Goal: Task Accomplishment & Management: Complete application form

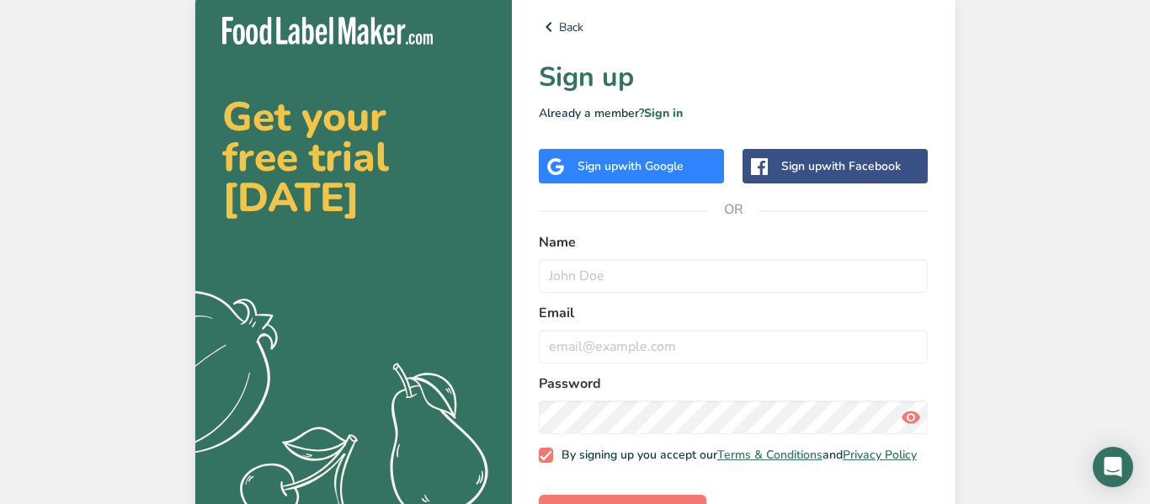
click at [667, 157] on div "Sign up with Google" at bounding box center [631, 166] width 106 height 18
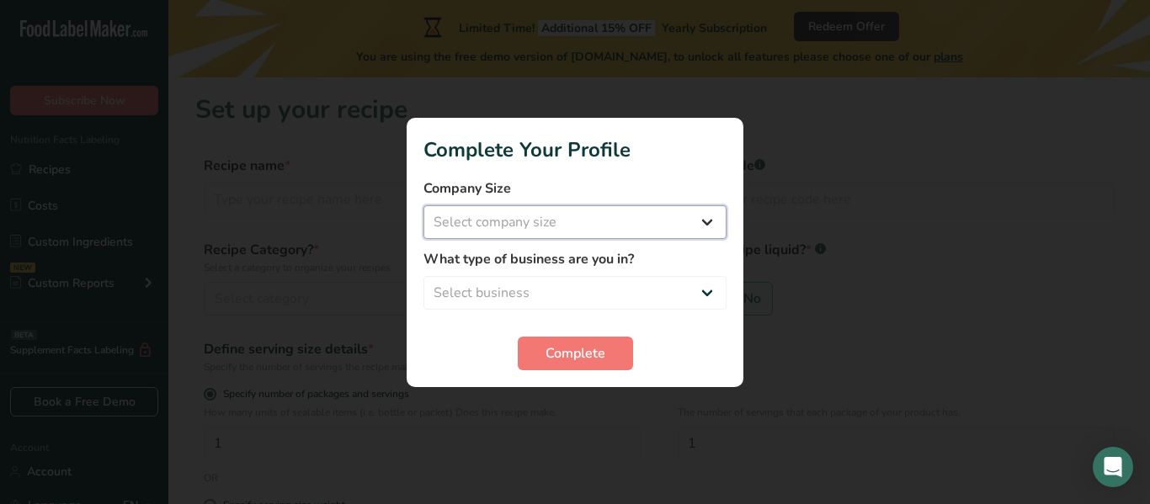
click at [552, 211] on select "Select company size Fewer than 10 Employees 10 to 50 Employees 51 to 500 Employ…" at bounding box center [575, 222] width 303 height 34
select select "4"
click at [424, 205] on select "Select company size Fewer than 10 Employees 10 to 50 Employees 51 to 500 Employ…" at bounding box center [575, 222] width 303 height 34
click at [489, 296] on select "Select business Packaged Food Manufacturer Restaurant & Cafe Bakery Meal Plans …" at bounding box center [575, 293] width 303 height 34
select select "3"
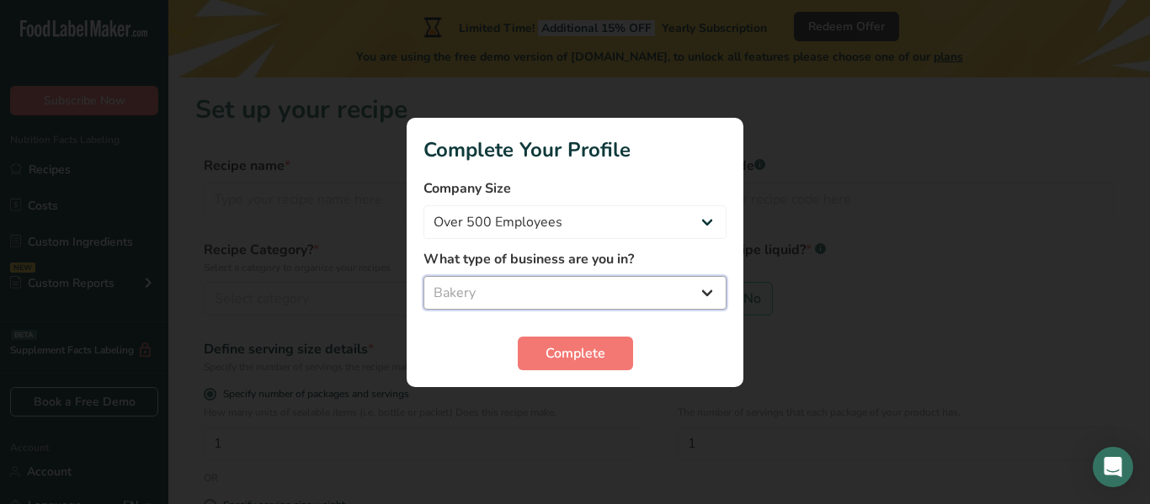
click at [424, 276] on select "Select business Packaged Food Manufacturer Restaurant & Cafe Bakery Meal Plans …" at bounding box center [575, 293] width 303 height 34
click at [548, 371] on section "Complete Your Profile Company Size Fewer than 10 Employees 10 to 50 Employees 5…" at bounding box center [575, 252] width 337 height 269
click at [552, 363] on button "Complete" at bounding box center [575, 354] width 115 height 34
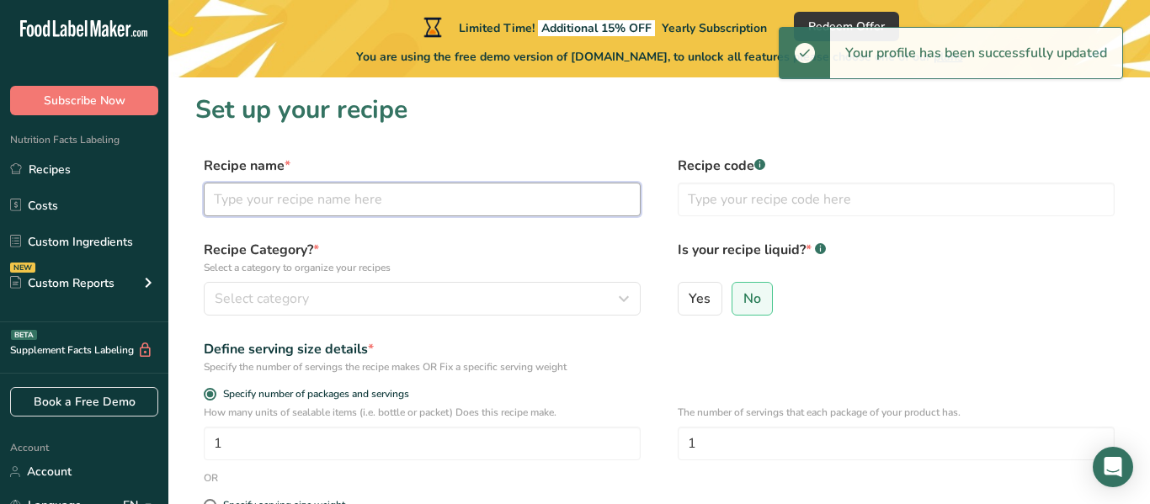
click at [301, 209] on input "text" at bounding box center [422, 200] width 437 height 34
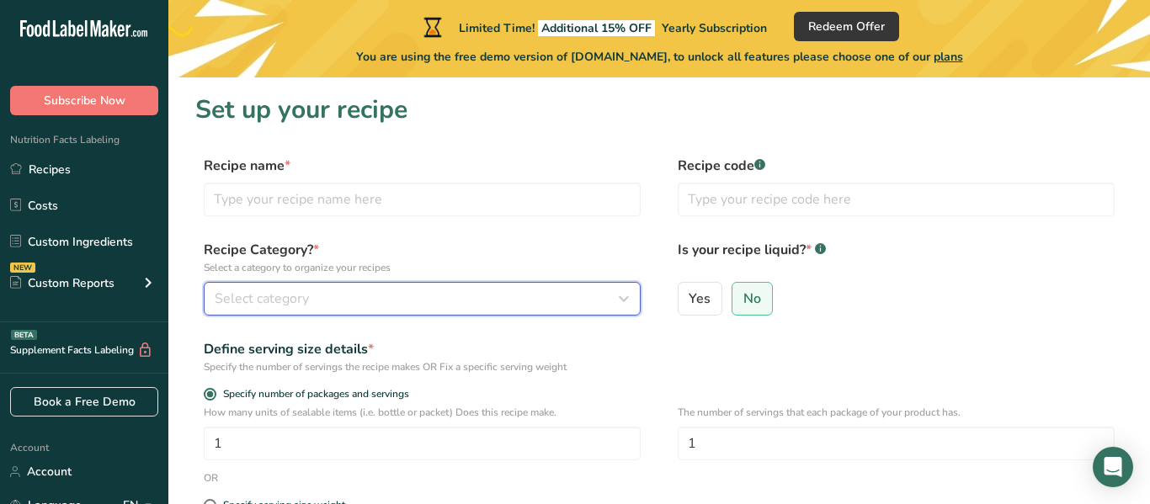
click at [342, 289] on div "Select category" at bounding box center [417, 299] width 405 height 20
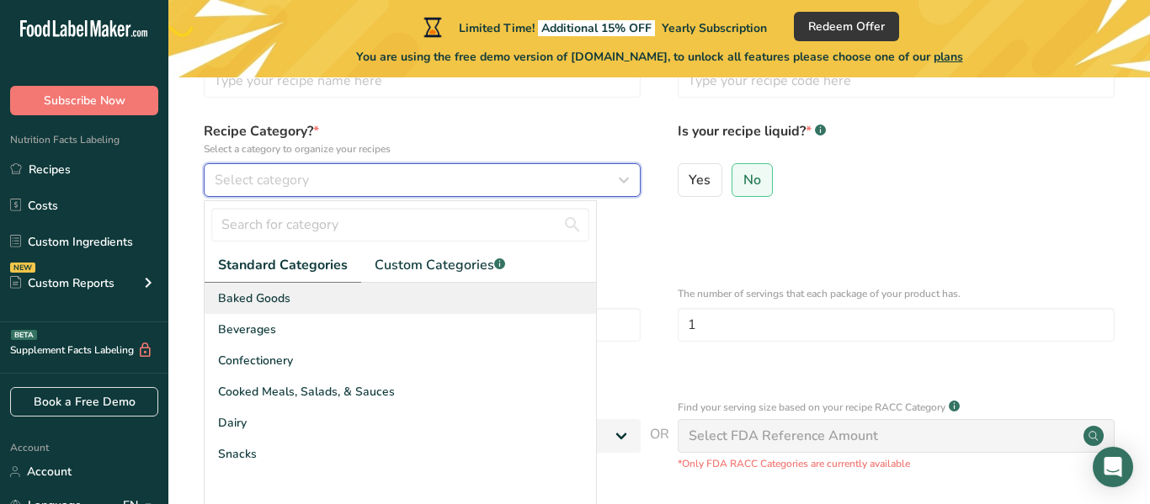
scroll to position [121, 0]
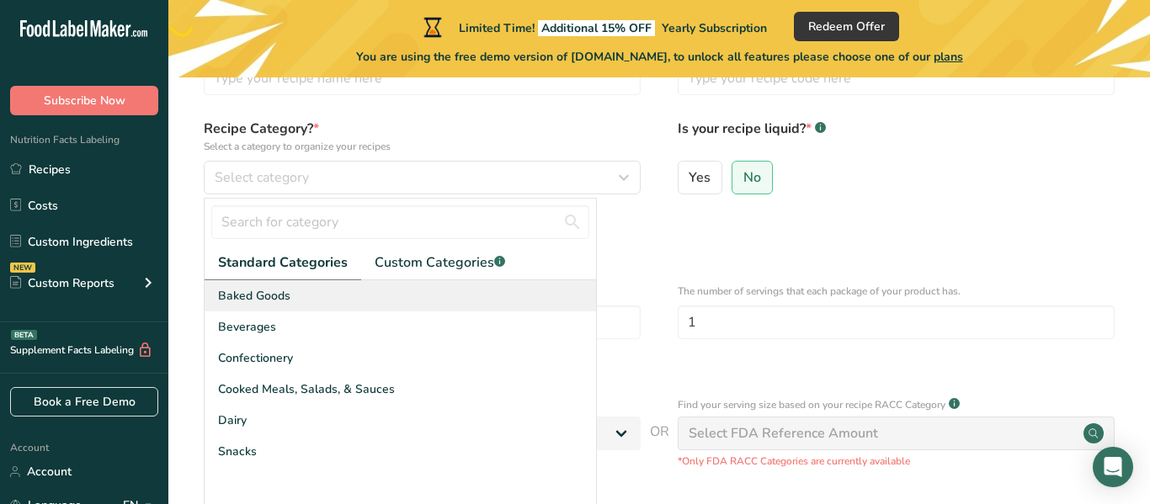
click at [251, 289] on span "Baked Goods" at bounding box center [254, 296] width 72 height 18
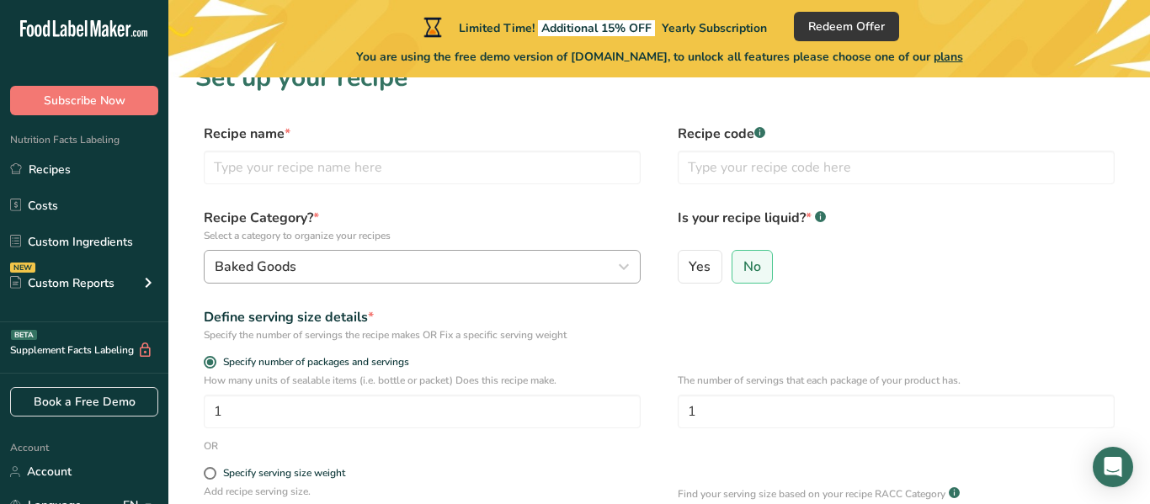
scroll to position [30, 0]
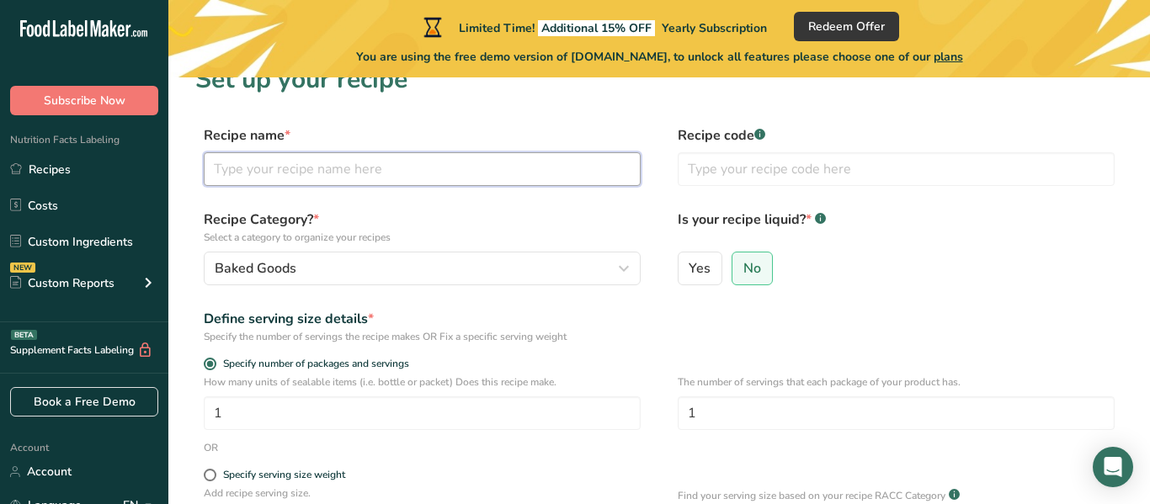
click at [358, 177] on input "text" at bounding box center [422, 169] width 437 height 34
type input "[PERSON_NAME]"
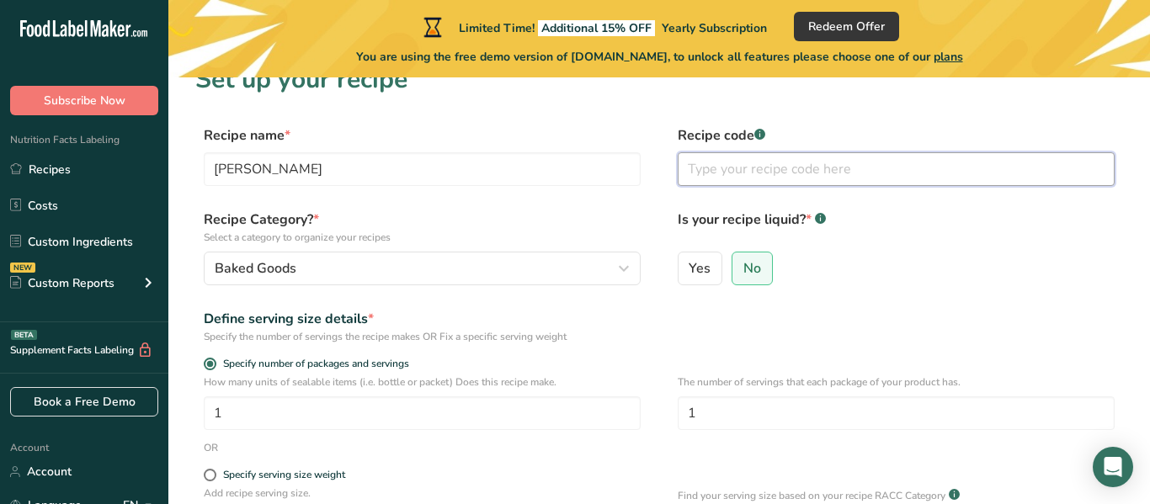
click at [689, 178] on input "text" at bounding box center [896, 169] width 437 height 34
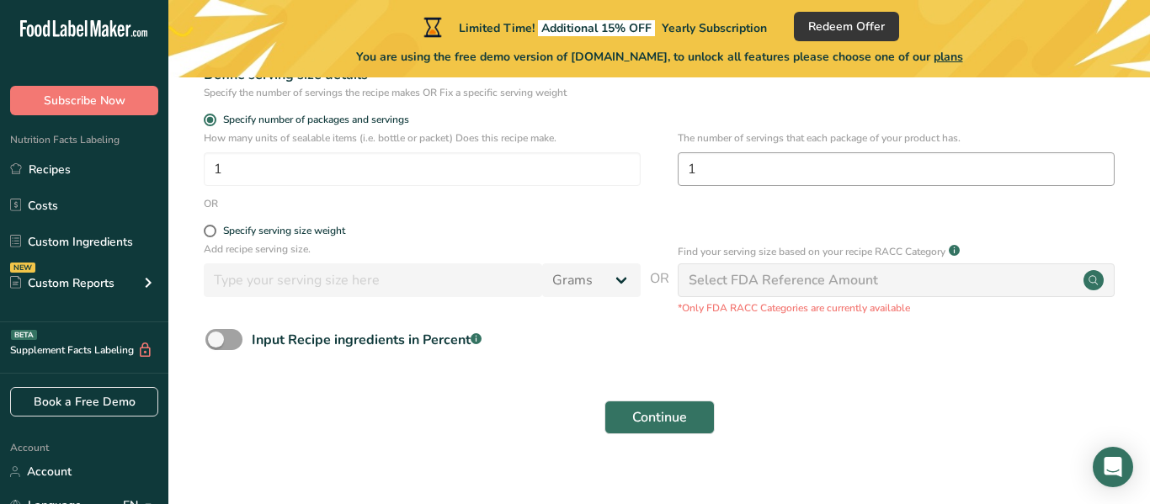
scroll to position [296, 0]
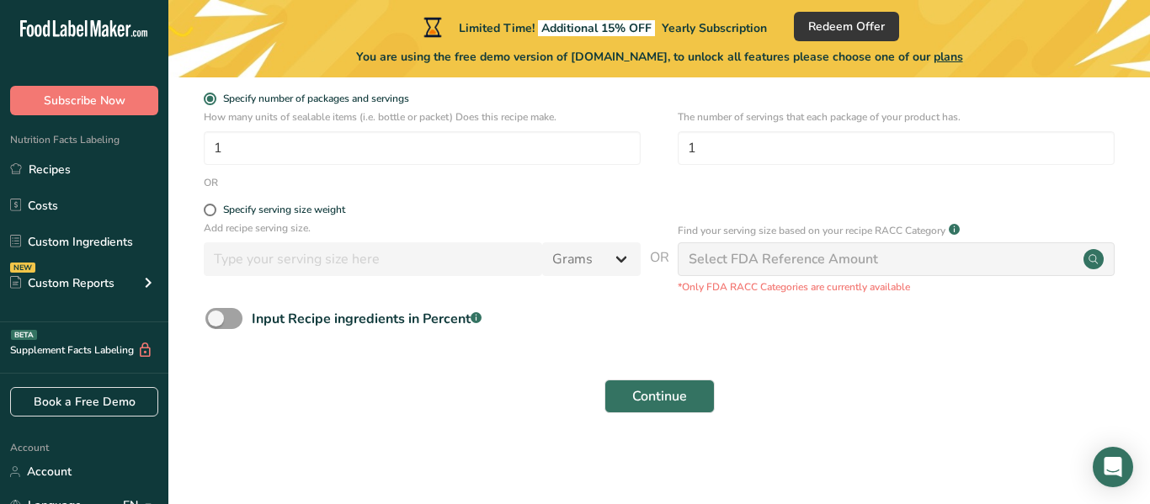
type input "Chocolate"
click at [216, 310] on span at bounding box center [223, 318] width 37 height 21
click at [216, 313] on input "Input Recipe ingredients in Percent .a-a{fill:#347362;}.b-a{fill:#fff;}" at bounding box center [210, 318] width 11 height 11
checkbox input "true"
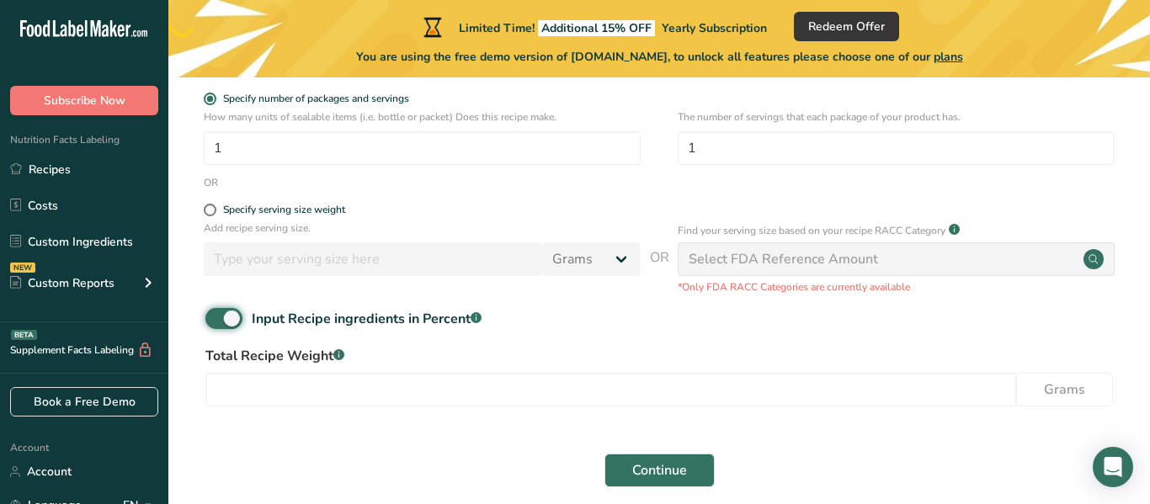
scroll to position [370, 0]
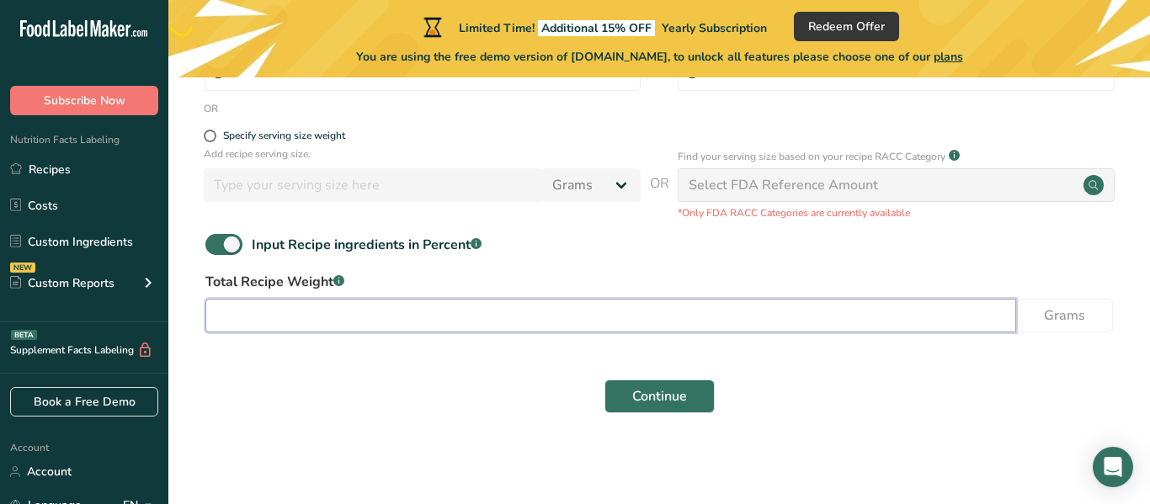
click at [332, 314] on input "number" at bounding box center [610, 316] width 811 height 34
type input "25"
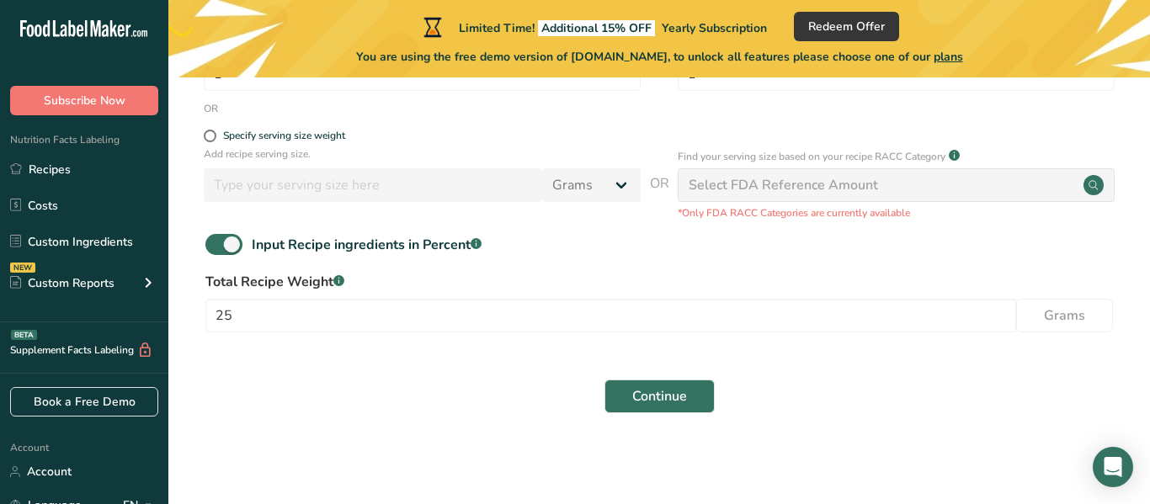
click at [447, 435] on section "Set up your recipe Recipe name * [PERSON_NAME] Recipe code .a-a{fill:#347362;}.…" at bounding box center [659, 79] width 982 height 743
click at [669, 403] on span "Continue" at bounding box center [659, 397] width 55 height 20
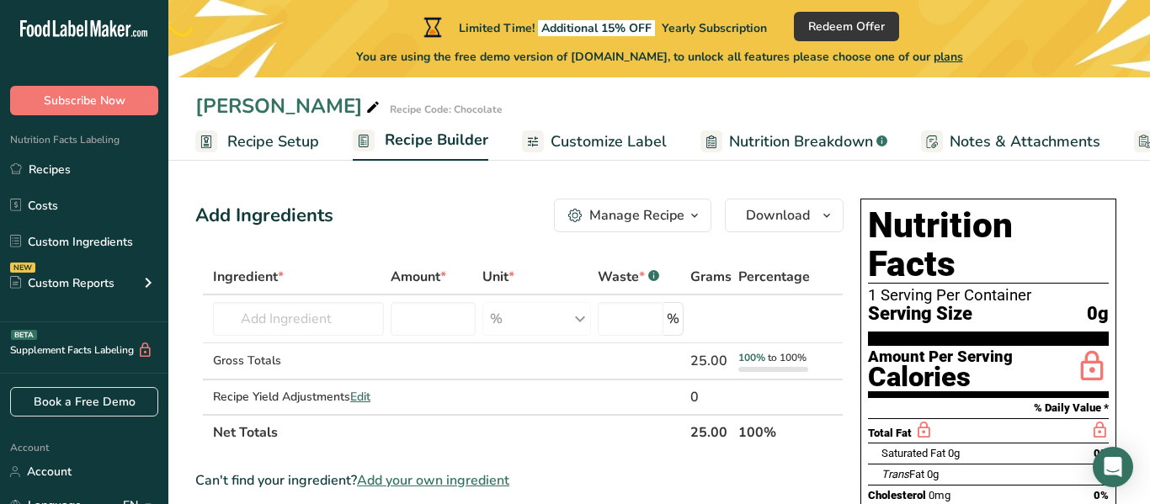
scroll to position [2, 0]
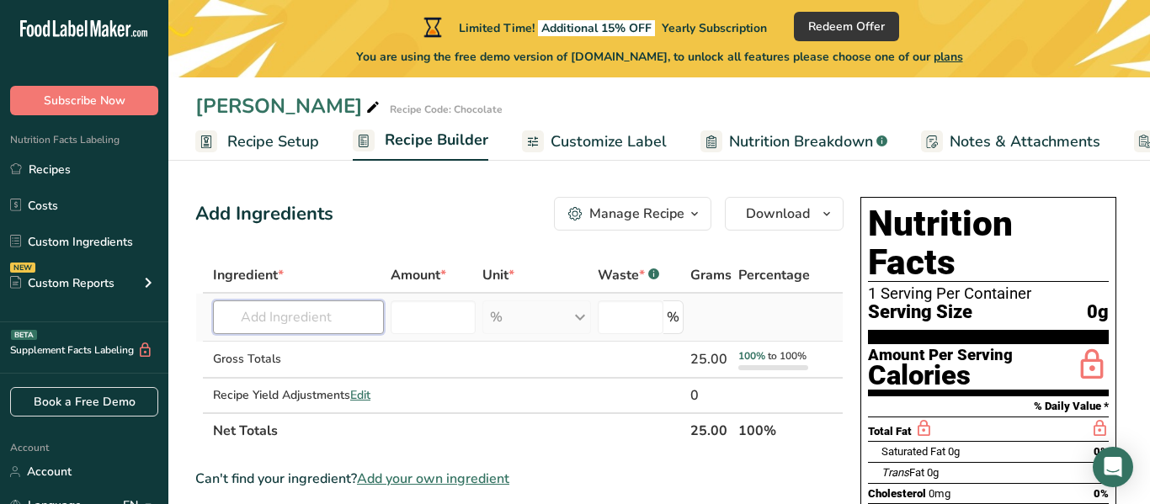
click at [285, 318] on input "text" at bounding box center [298, 318] width 171 height 34
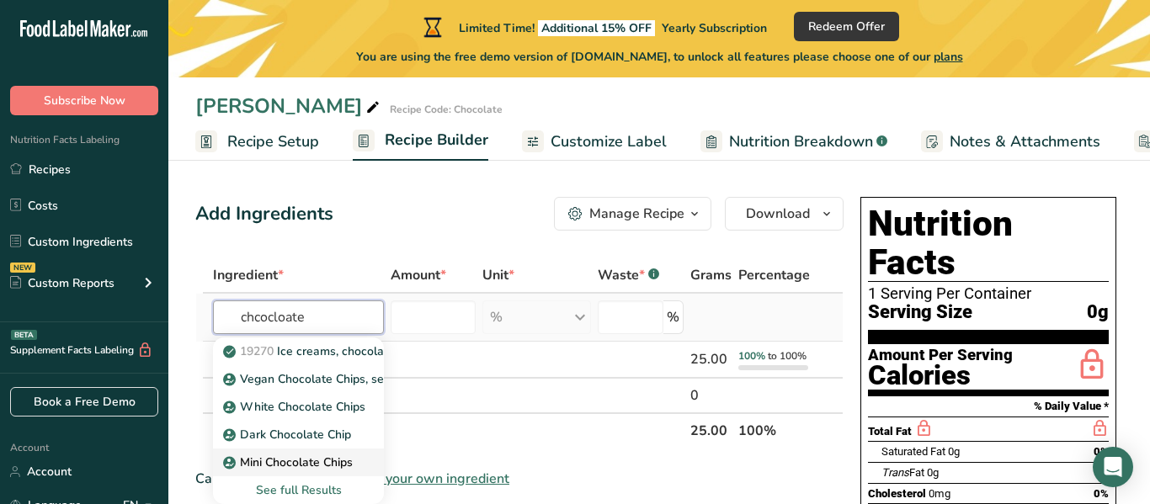
type input "chcocloate"
click at [356, 457] on link "Mini Chocolate Chips" at bounding box center [298, 463] width 171 height 28
type input "Mini Chocolate Chips"
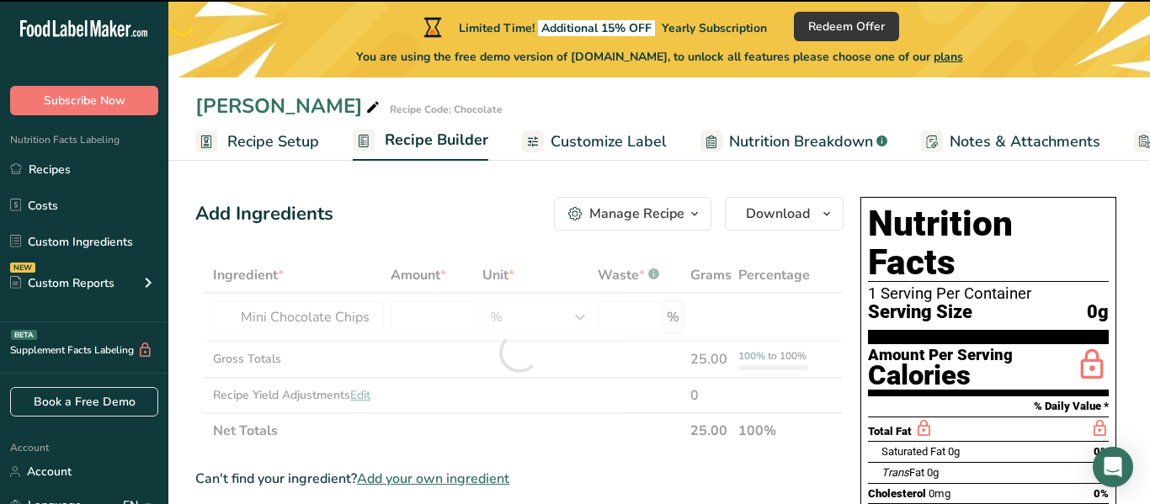
type input "0"
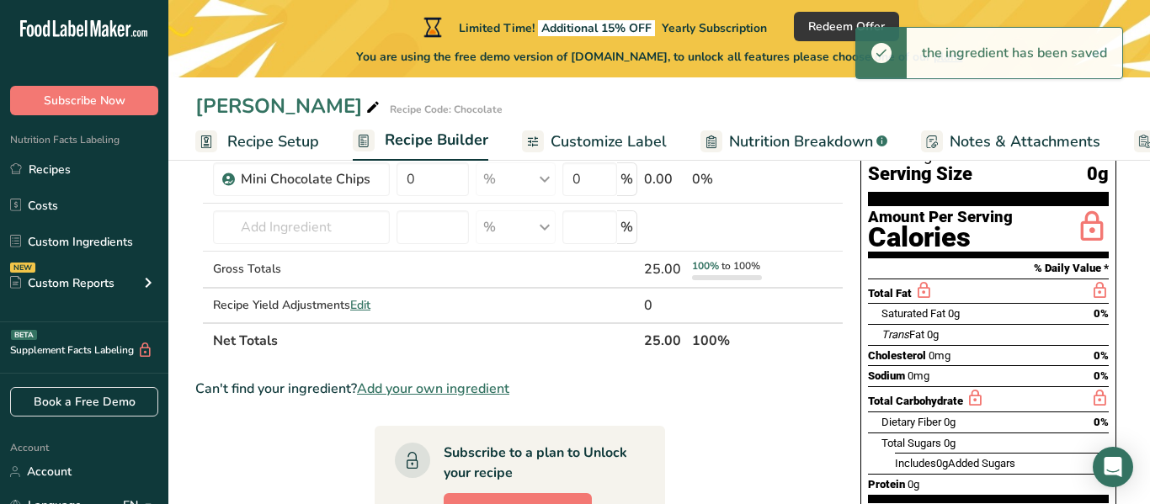
scroll to position [127, 0]
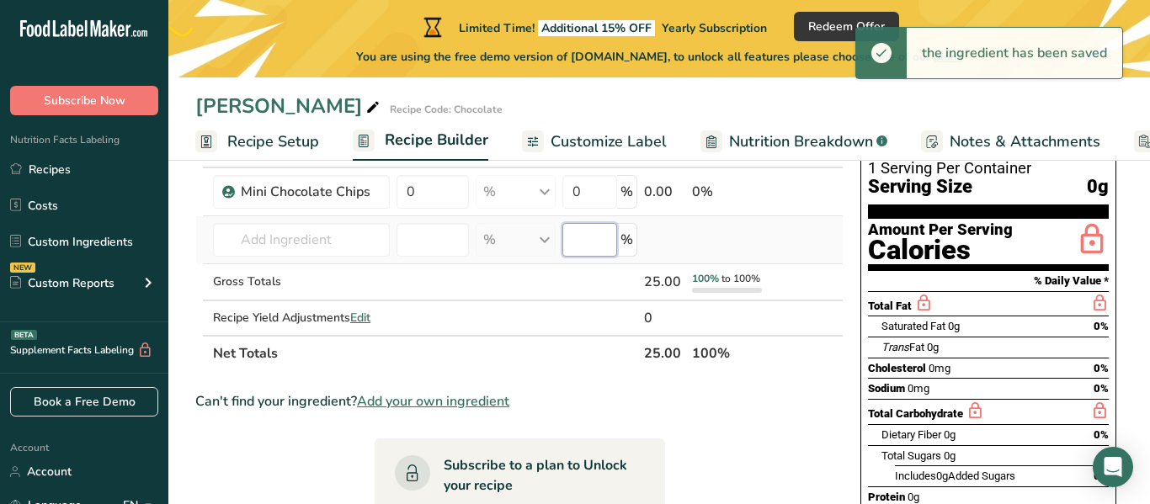
click at [584, 244] on input "number" at bounding box center [590, 240] width 55 height 34
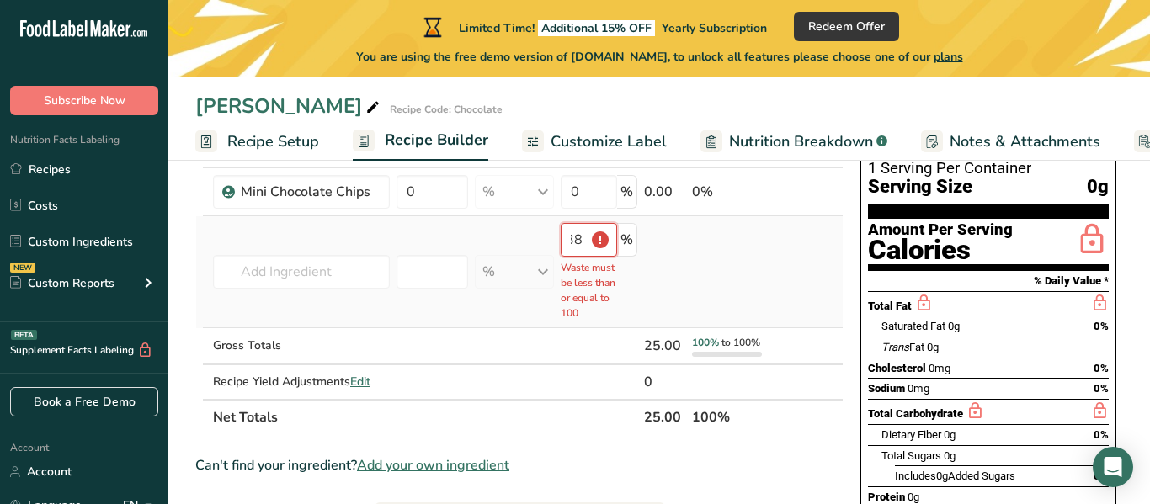
scroll to position [0, 0]
type input "3"
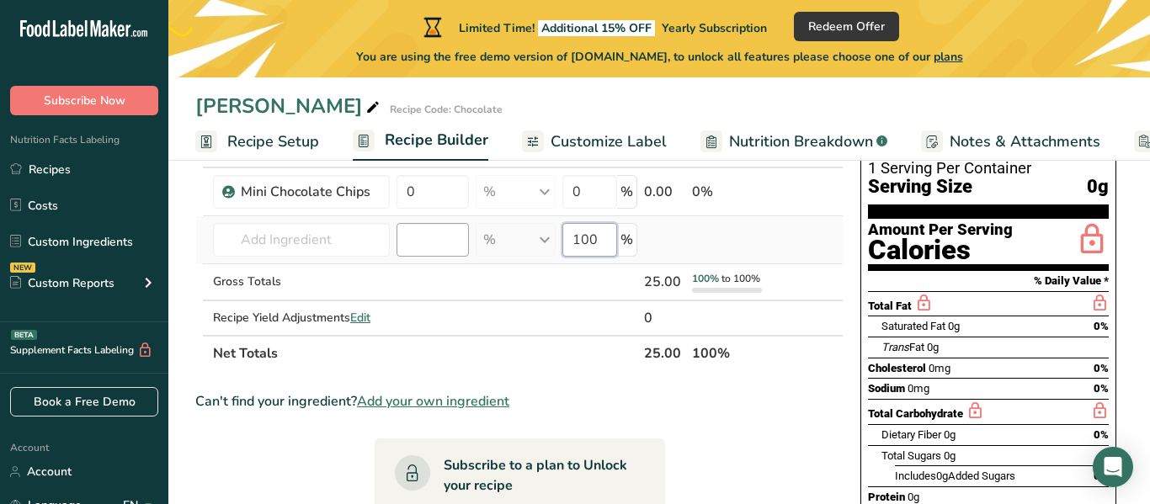
type input "100"
click at [412, 237] on input "number" at bounding box center [433, 240] width 72 height 34
type input "1000"
click at [418, 194] on input "0" at bounding box center [433, 192] width 72 height 34
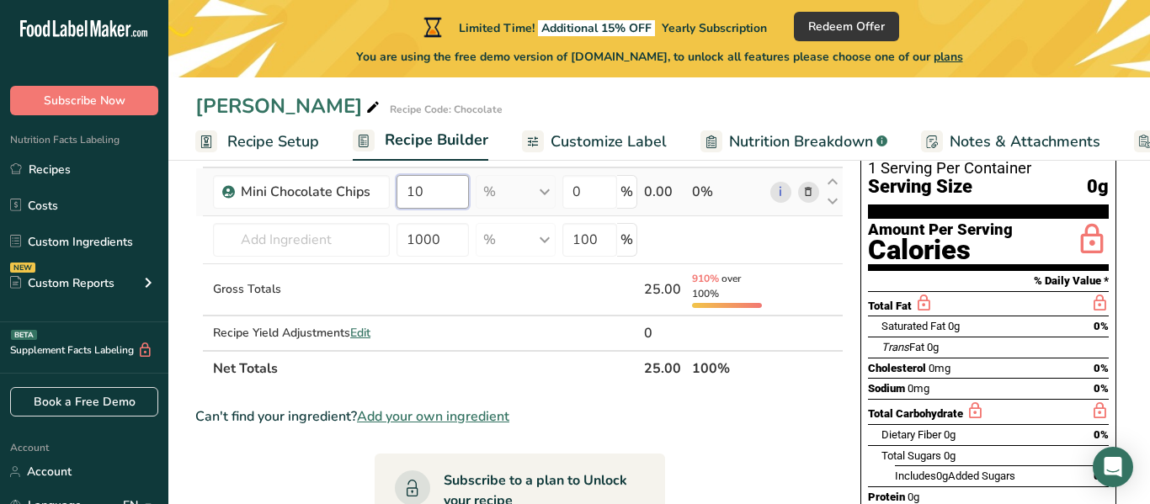
type input "1"
type input "50"
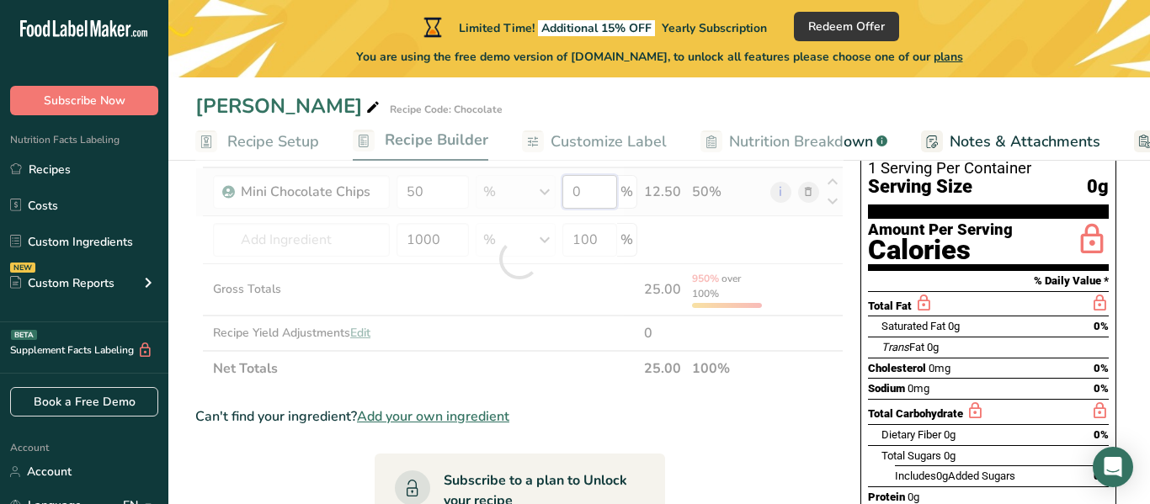
click at [600, 182] on div "Ingredient * Amount * Unit * Waste * .a-a{fill:#347362;}.b-a{fill:#fff;} Grams …" at bounding box center [519, 259] width 648 height 254
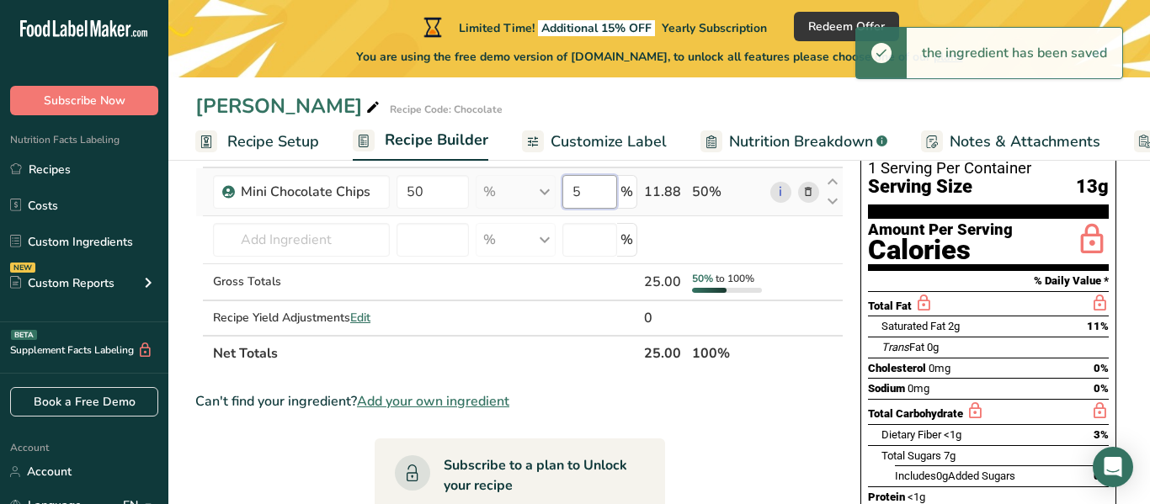
type input "50"
